Goal: Transaction & Acquisition: Purchase product/service

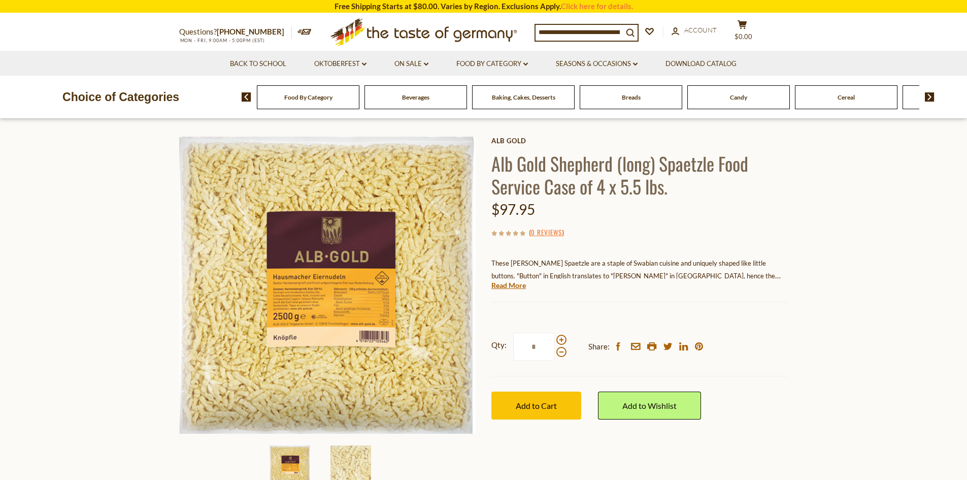
scroll to position [51, 0]
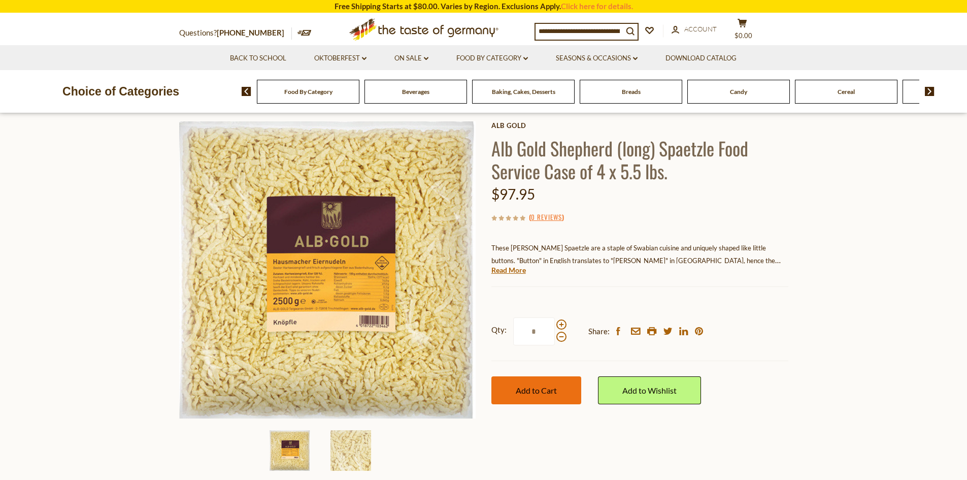
click at [546, 390] on span "Add to Cart" at bounding box center [536, 390] width 41 height 10
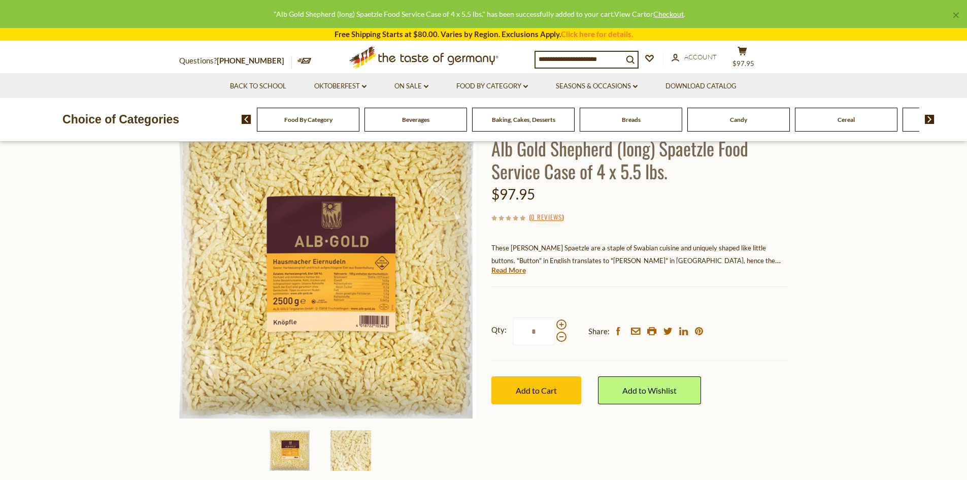
click at [630, 13] on link "View Cart" at bounding box center [630, 14] width 32 height 9
